Goal: Task Accomplishment & Management: Manage account settings

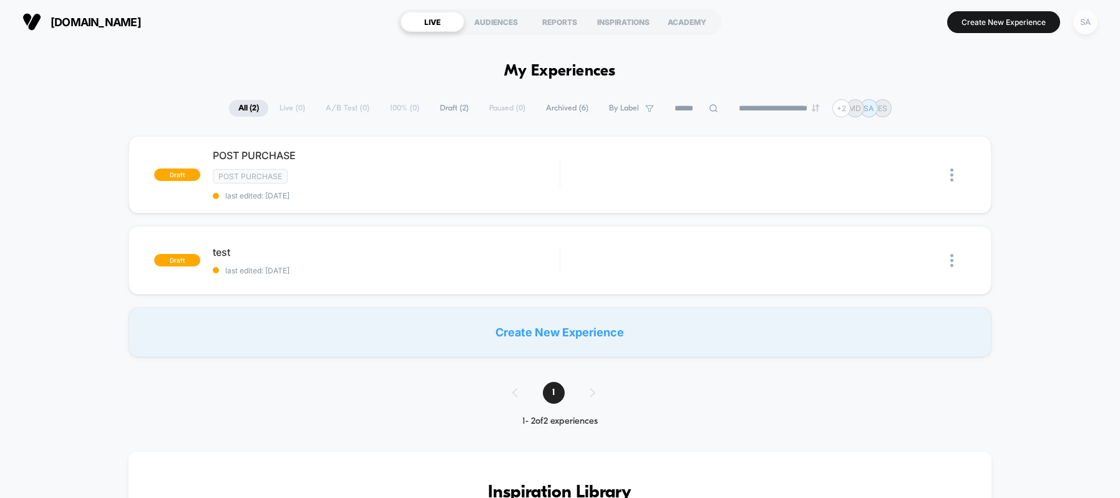
click at [1076, 26] on div "SA" at bounding box center [1086, 22] width 24 height 24
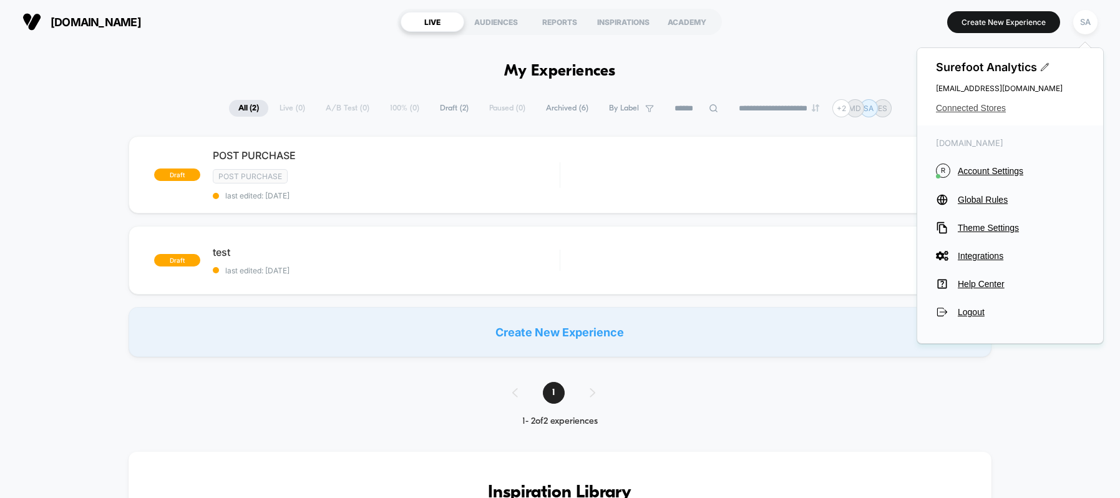
click at [997, 109] on span "Connected Stores" at bounding box center [1010, 108] width 149 height 10
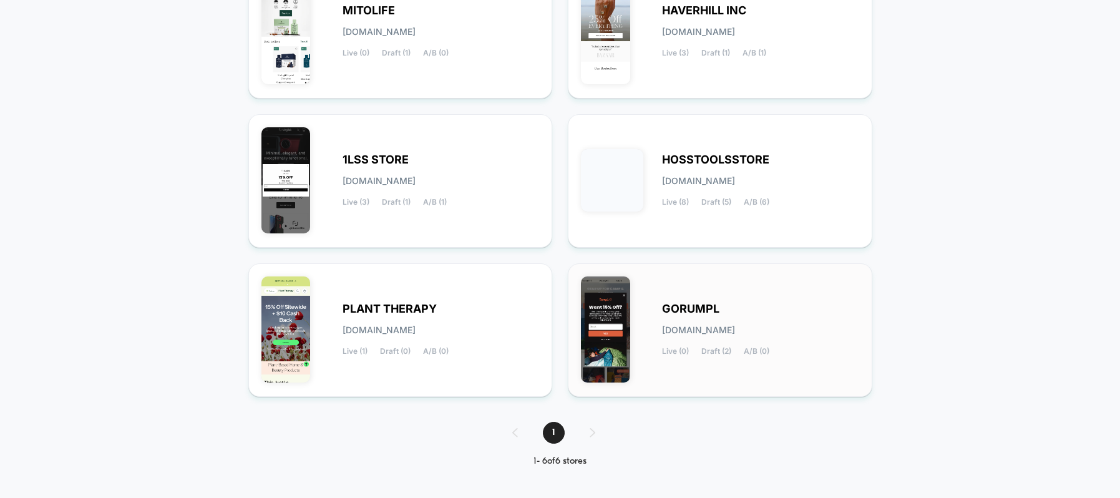
scroll to position [203, 0]
click at [468, 305] on div "PLANT THERAPY [DOMAIN_NAME] Live (1) Draft (0) A/B (0)" at bounding box center [441, 330] width 197 height 51
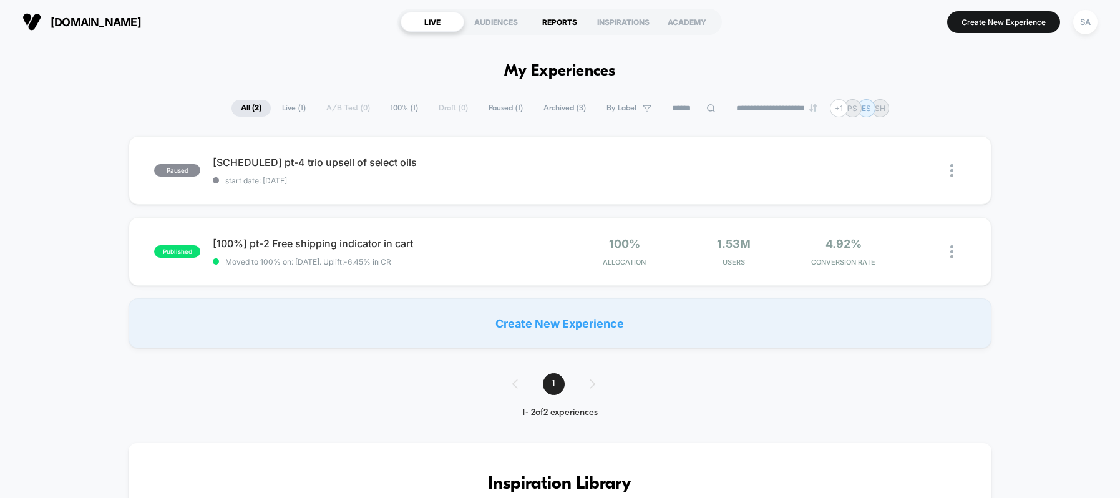
click at [564, 26] on div "REPORTS" at bounding box center [560, 22] width 64 height 20
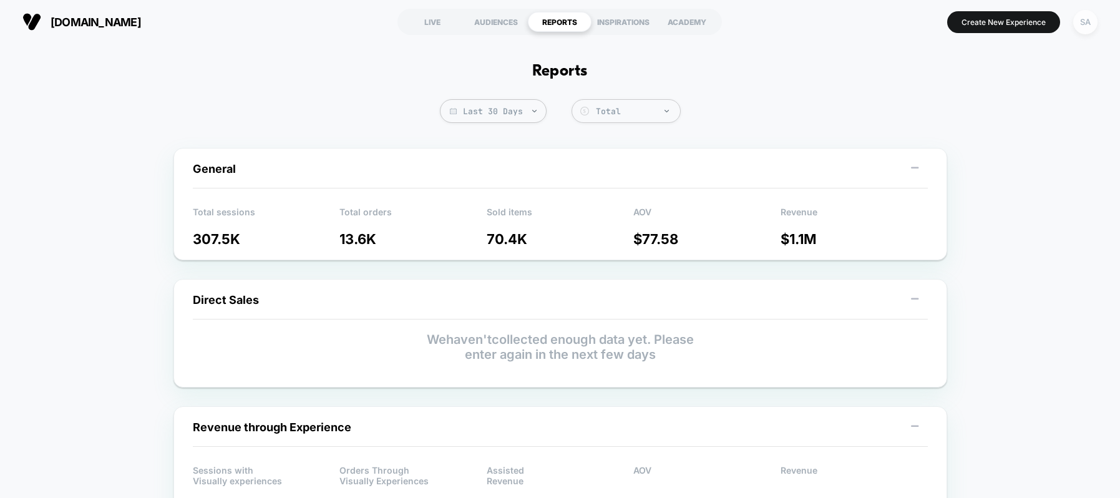
click at [1077, 26] on div "SA" at bounding box center [1086, 22] width 24 height 24
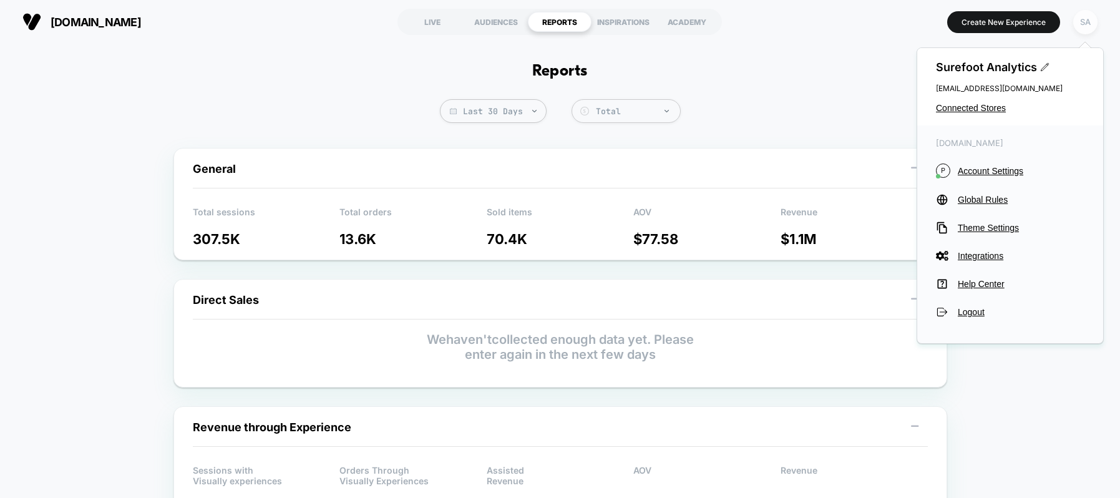
click at [981, 110] on span "Connected Stores" at bounding box center [1010, 108] width 149 height 10
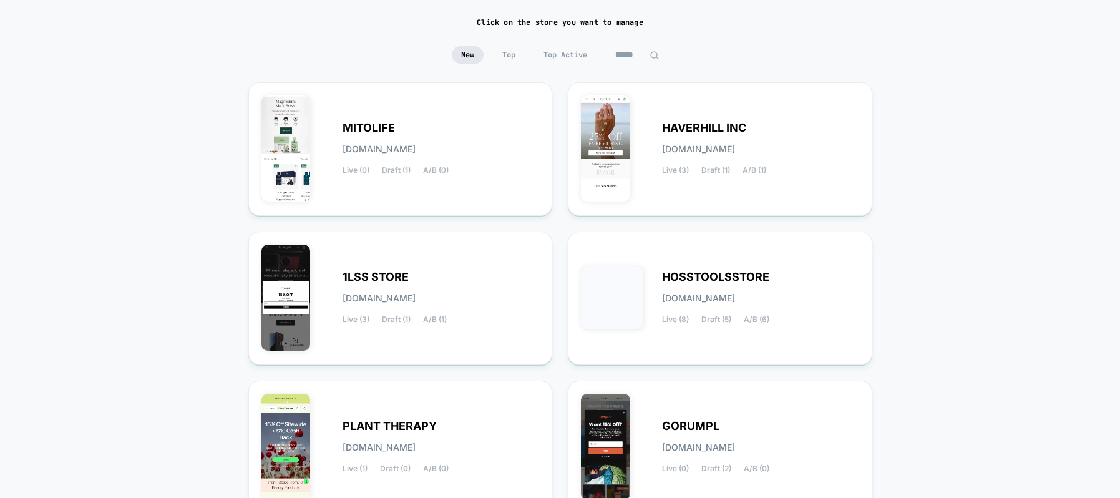
click at [631, 259] on div "HOSSTOOLSSTORE [DOMAIN_NAME] Live (8) Draft (5) A/B (6)" at bounding box center [720, 298] width 278 height 107
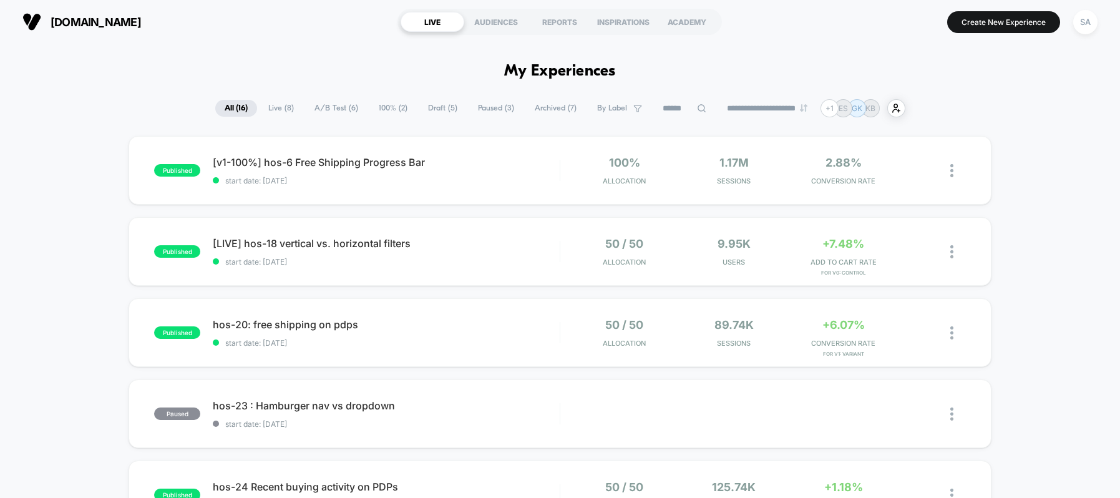
click at [351, 245] on span "[LIVE] hos-18 vertical vs. horizontal filters" at bounding box center [386, 243] width 346 height 12
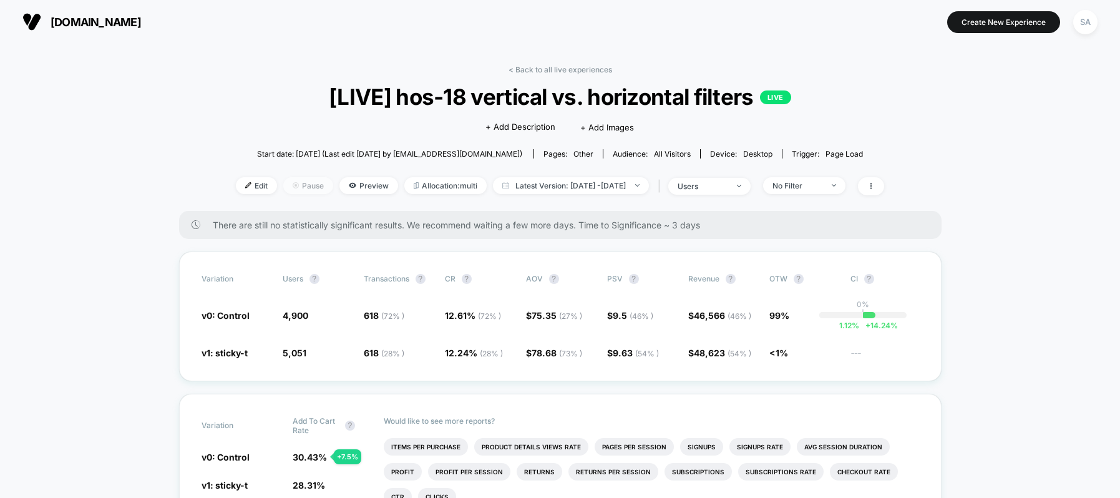
click at [291, 190] on span "Pause" at bounding box center [308, 185] width 50 height 17
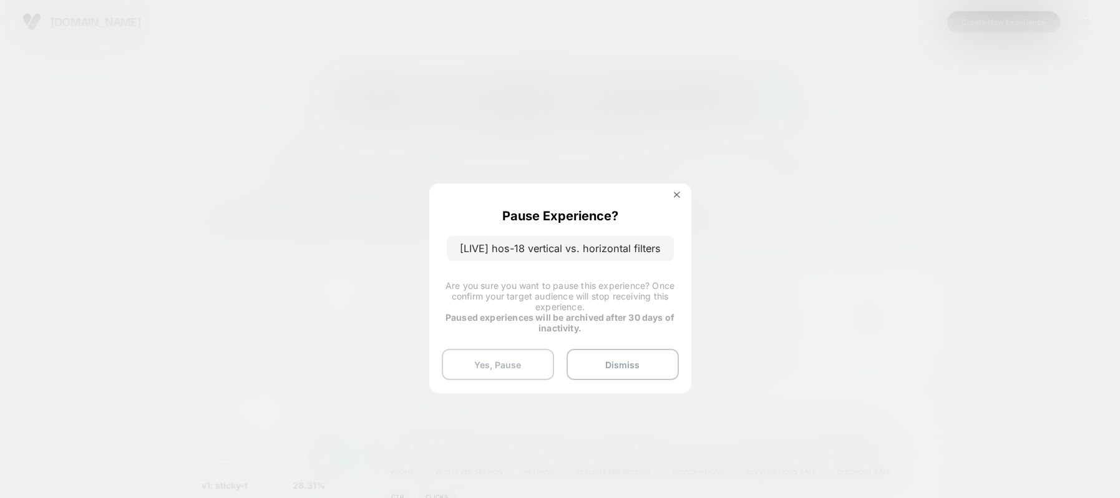
click at [489, 366] on button "Yes, Pause" at bounding box center [498, 364] width 112 height 31
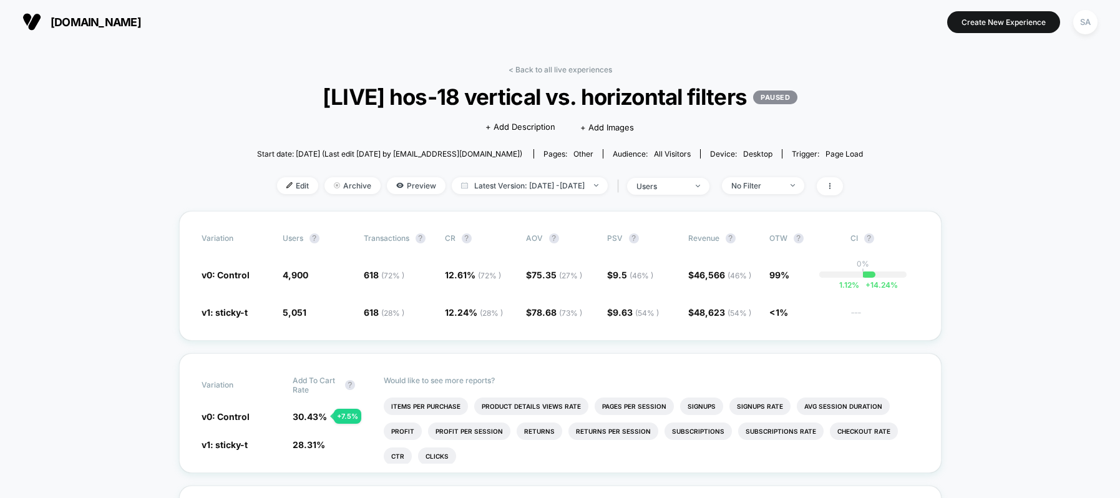
click at [99, 19] on span "[DOMAIN_NAME]" at bounding box center [96, 22] width 91 height 13
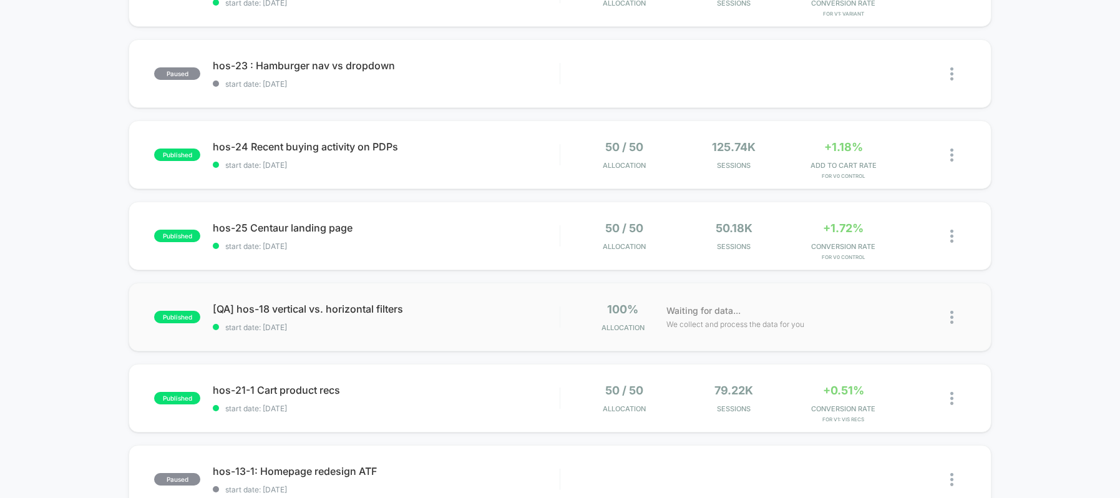
scroll to position [393, 0]
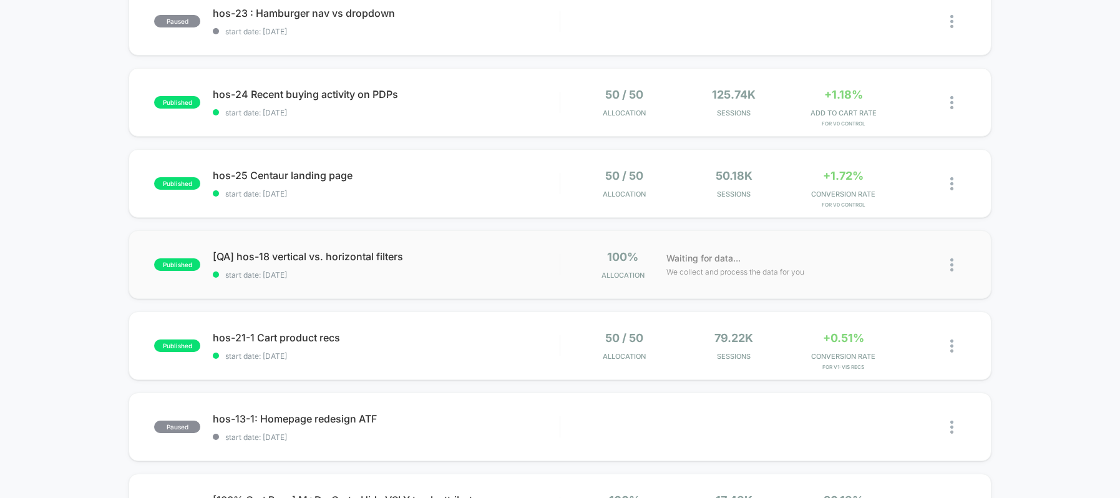
click at [951, 267] on img at bounding box center [952, 264] width 3 height 13
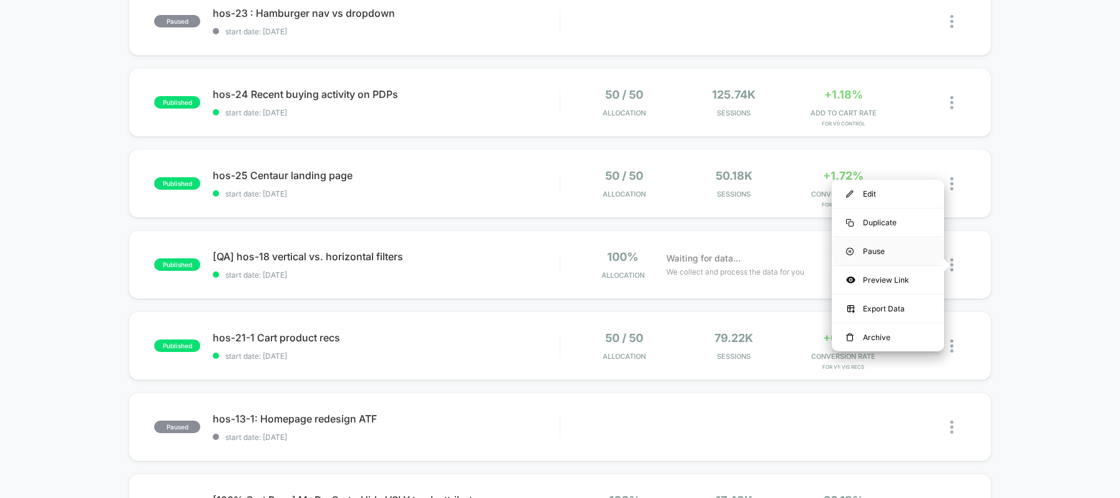
click at [919, 254] on div "Pause" at bounding box center [888, 251] width 112 height 28
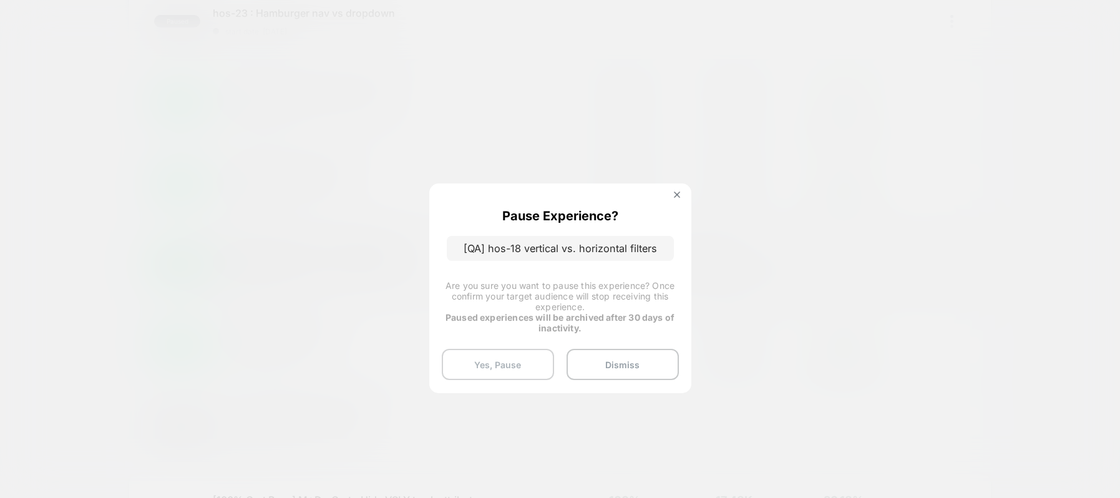
click at [524, 373] on button "Yes, Pause" at bounding box center [498, 364] width 112 height 31
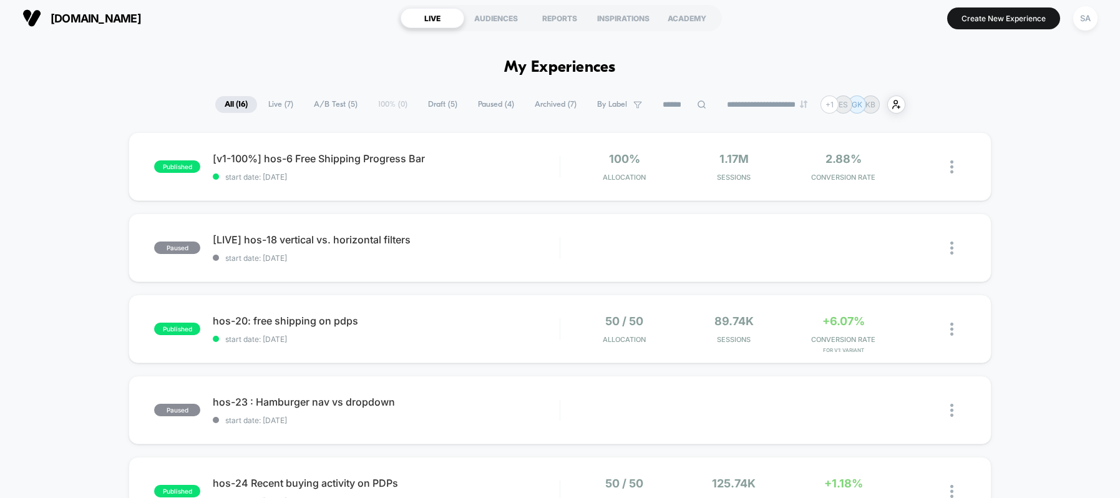
scroll to position [0, 0]
